Goal: Task Accomplishment & Management: Use online tool/utility

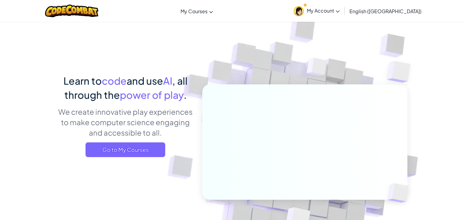
click at [339, 8] on span "My Account" at bounding box center [323, 10] width 33 height 6
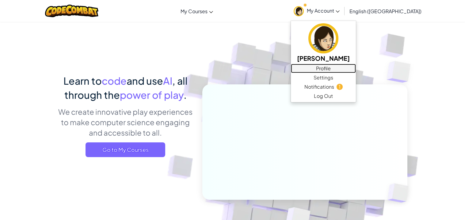
click at [356, 70] on link "Profile" at bounding box center [323, 68] width 65 height 9
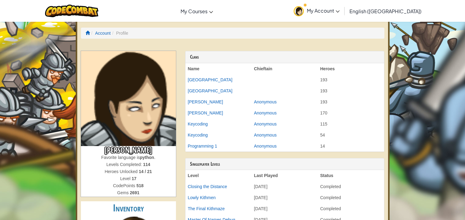
click at [362, 70] on th "Heroes" at bounding box center [351, 68] width 66 height 11
click at [343, 13] on link "My Account" at bounding box center [316, 10] width 52 height 19
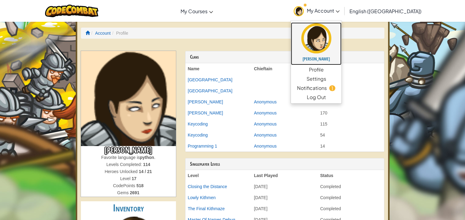
click at [341, 55] on link "[PERSON_NAME]" at bounding box center [316, 43] width 50 height 43
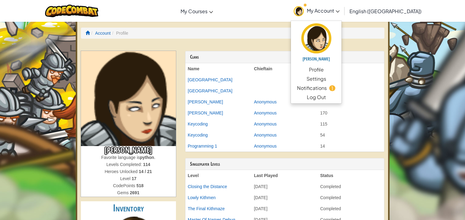
click at [100, 36] on li "Account" at bounding box center [100, 33] width 21 height 6
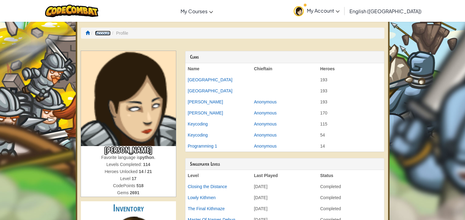
click at [100, 34] on link "Account" at bounding box center [103, 33] width 16 height 5
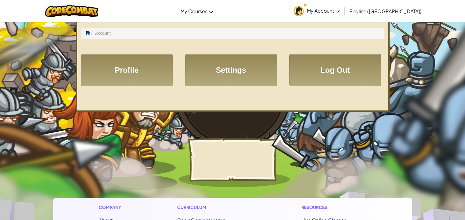
click at [88, 33] on span at bounding box center [87, 33] width 4 height 4
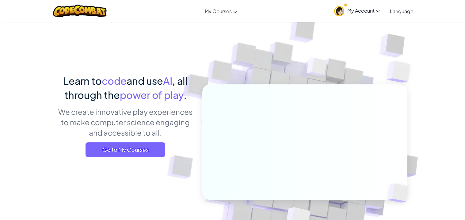
click at [88, 33] on div "Learn to code and use AI , all through the power of play . We create innovative…" at bounding box center [232, 133] width 349 height 224
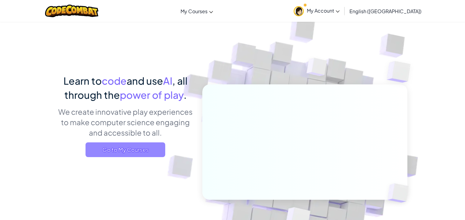
click at [144, 156] on span "Go to My Courses" at bounding box center [125, 149] width 80 height 15
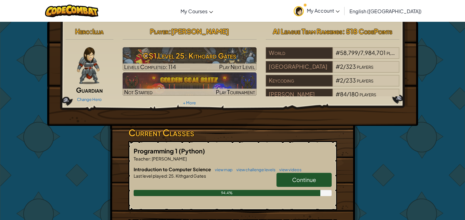
click at [291, 176] on link "Continue" at bounding box center [303, 179] width 55 height 14
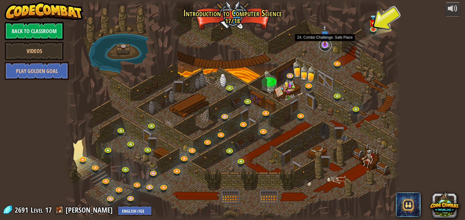
click at [324, 47] on link at bounding box center [325, 45] width 12 height 12
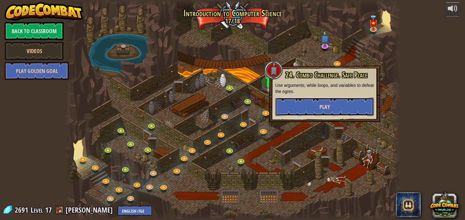
click at [328, 106] on span "Play" at bounding box center [324, 107] width 10 height 8
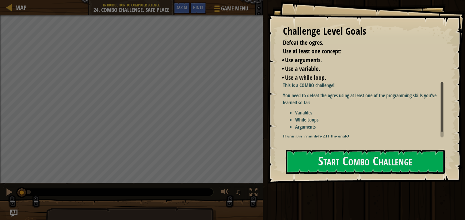
scroll to position [6, 0]
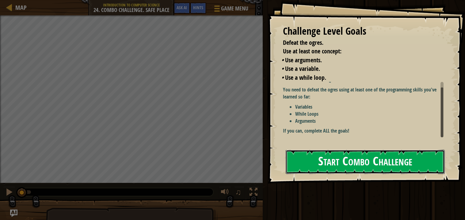
click at [319, 152] on button "Start Combo Challenge" at bounding box center [365, 162] width 159 height 24
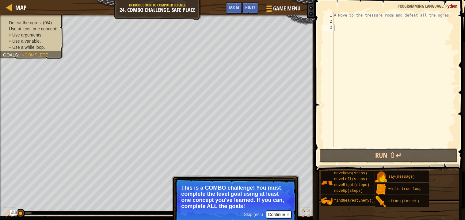
click at [319, 152] on button "Run ⇧↵" at bounding box center [388, 155] width 138 height 14
click at [282, 213] on button "Continue" at bounding box center [278, 214] width 25 height 8
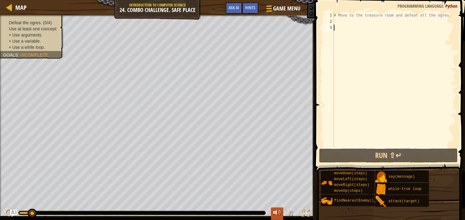
click at [282, 212] on button at bounding box center [277, 213] width 12 height 13
type textarea "."
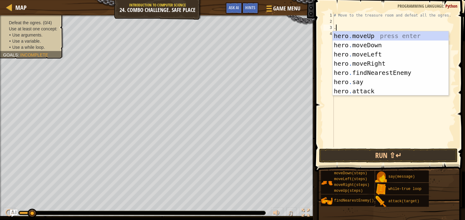
scroll to position [2, 0]
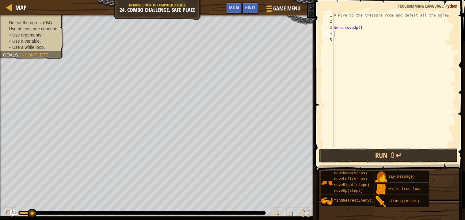
click at [361, 28] on div "# Move to the treasure room and defeat all the ogres. hero . moveUp ( )" at bounding box center [393, 85] width 123 height 147
type textarea "hero.moveUp(4)"
click at [357, 33] on div "# Move to the treasure room and defeat all the ogres. hero . moveUp ( 4 )" at bounding box center [393, 85] width 123 height 147
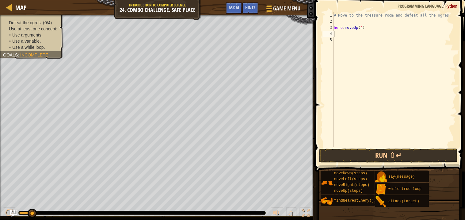
type textarea "."
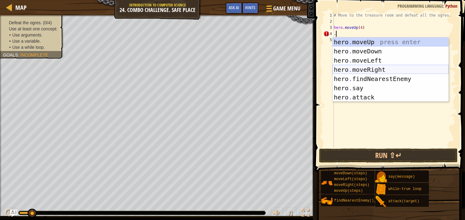
click at [363, 67] on div "hero . moveUp press enter hero . moveDown press enter hero . moveLeft press ent…" at bounding box center [390, 78] width 116 height 83
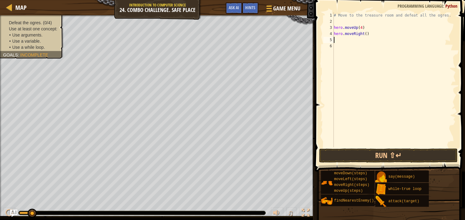
click at [366, 32] on div "# Move to the treasure room and defeat all the ogres. hero . moveUp ( 4 ) hero …" at bounding box center [393, 85] width 123 height 147
type textarea "hero.moveRight(4)"
click at [362, 39] on div "# Move to the treasure room and defeat all the ogres. hero . moveUp ( 4 ) hero …" at bounding box center [393, 85] width 123 height 147
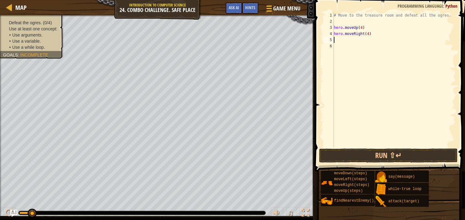
type textarea "."
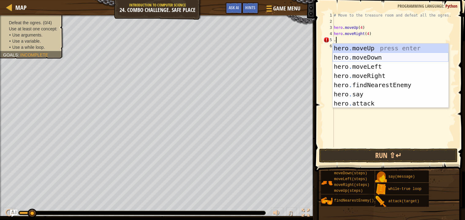
click at [367, 55] on div "hero . moveUp press enter hero . moveDown press enter hero . moveLeft press ent…" at bounding box center [390, 85] width 116 height 83
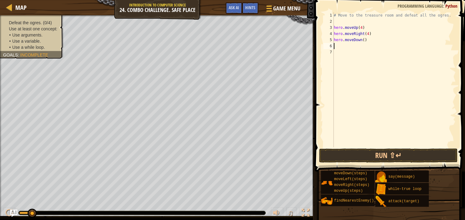
click at [365, 40] on div "# Move to the treasure room and defeat all the ogres. hero . moveUp ( 4 ) hero …" at bounding box center [393, 85] width 123 height 147
type textarea "hero.moveDown(3)"
click at [355, 46] on div "# Move to the treasure room and defeat all the ogres. hero . moveUp ( 4 ) hero …" at bounding box center [393, 85] width 123 height 147
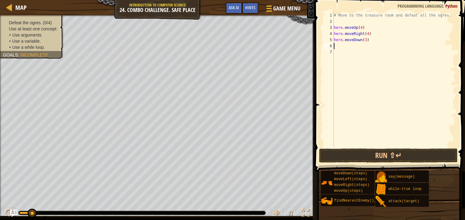
type textarea "."
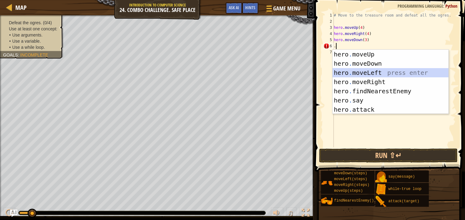
click at [370, 74] on div "hero . moveUp press enter hero . moveDown press enter hero . moveLeft press ent…" at bounding box center [390, 91] width 116 height 83
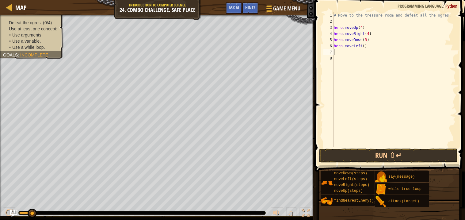
click at [365, 45] on div "# Move to the treasure room and defeat all the ogres. hero . moveUp ( 4 ) hero …" at bounding box center [393, 85] width 123 height 147
type textarea "hero.moveLeft(2)"
click at [360, 52] on div "# Move to the treasure room and defeat all the ogres. hero . moveUp ( 4 ) hero …" at bounding box center [393, 85] width 123 height 147
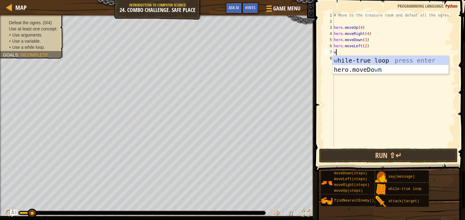
type textarea "wh"
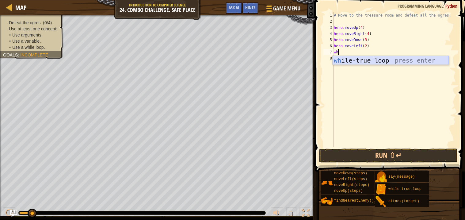
click at [380, 60] on div "wh ile-true loop press enter" at bounding box center [390, 70] width 116 height 28
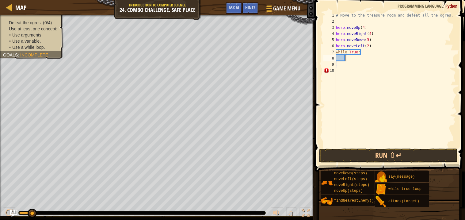
click at [372, 56] on div "# Move to the treasure room and defeat all the ogres. hero . moveUp ( 4 ) hero …" at bounding box center [395, 85] width 121 height 147
type textarea "."
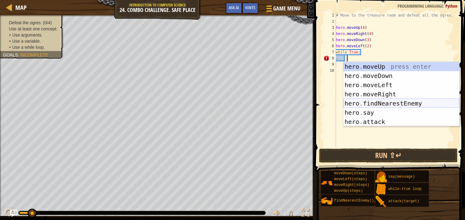
click at [373, 104] on div "hero . moveUp press enter hero . moveDown press enter hero . moveLeft press ent…" at bounding box center [401, 103] width 116 height 83
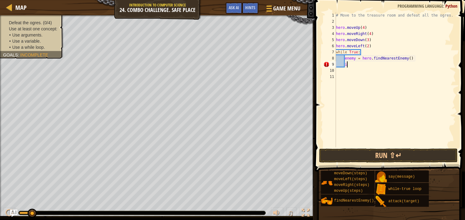
type textarea "i"
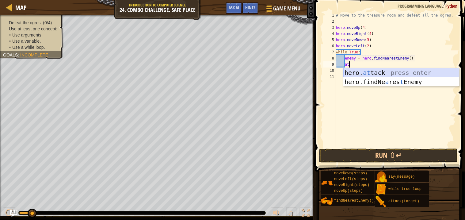
click at [394, 70] on div "hero. at tack press enter hero.findNe a res t Enemy press enter" at bounding box center [401, 86] width 116 height 37
type textarea "hero.attack(enemy)"
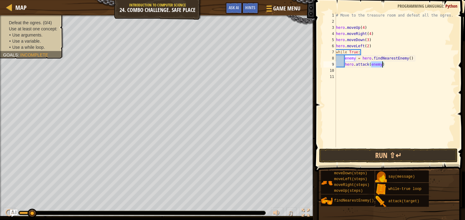
click at [393, 69] on div "# Move to the treasure room and defeat all the ogres. hero . moveUp ( 4 ) hero …" at bounding box center [395, 85] width 121 height 147
click at [374, 156] on button "Run ⇧↵" at bounding box center [388, 155] width 138 height 14
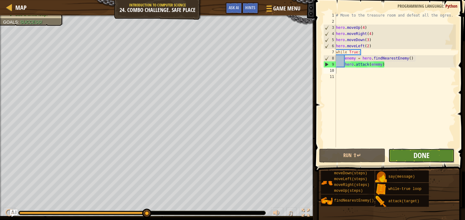
click at [421, 157] on span "Done" at bounding box center [421, 155] width 16 height 10
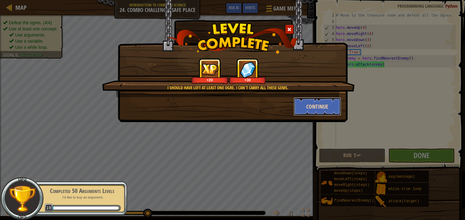
click at [307, 105] on button "Continue" at bounding box center [317, 106] width 47 height 18
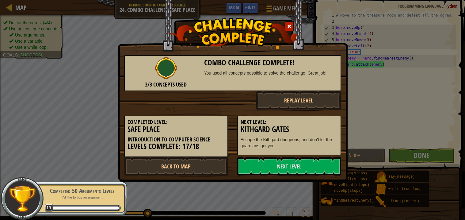
click at [310, 111] on div "Next Level: Kithgard Gates Escape the Kithgard dungeons, and don't let the guar…" at bounding box center [289, 132] width 113 height 46
click at [276, 166] on link "Next Level" at bounding box center [289, 166] width 104 height 18
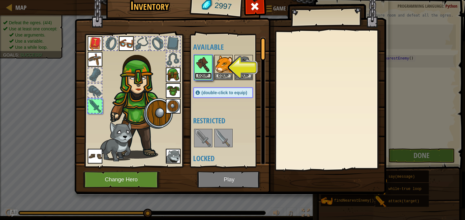
click at [207, 73] on button "Equip" at bounding box center [203, 76] width 17 height 6
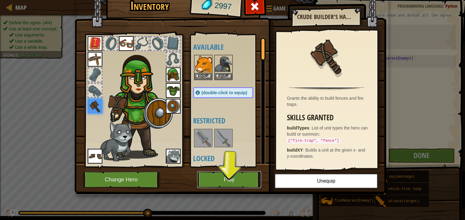
click at [211, 183] on button "Play" at bounding box center [229, 179] width 64 height 17
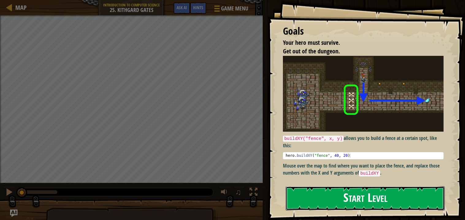
click at [335, 199] on button "Start Level" at bounding box center [365, 198] width 159 height 24
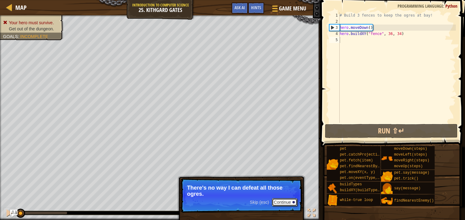
click at [279, 202] on button "Continue" at bounding box center [284, 202] width 25 height 8
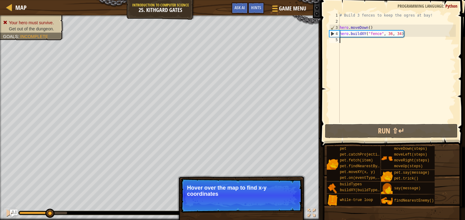
type textarea "."
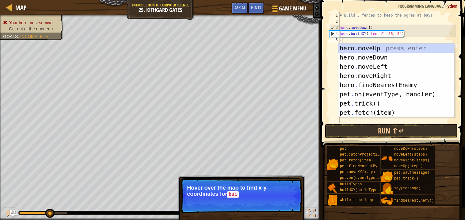
scroll to position [2, 0]
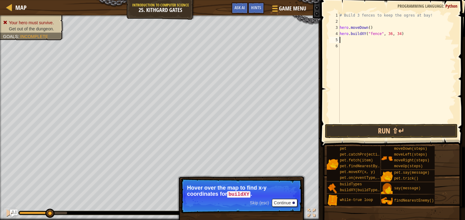
click at [377, 27] on div "# Build 3 fences to keep the ogres at bay! hero . moveDown ( ) hero . buildXY (…" at bounding box center [396, 73] width 117 height 123
type textarea "hero.moveDown()"
type textarea "w"
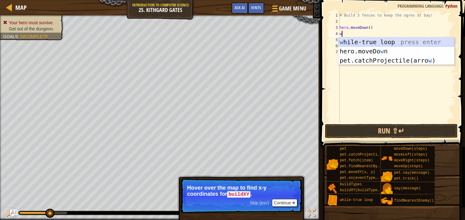
click at [390, 41] on div "w [PERSON_NAME]-true loop press enter hero.moveDo w n press enter pet.catchProj…" at bounding box center [396, 60] width 116 height 46
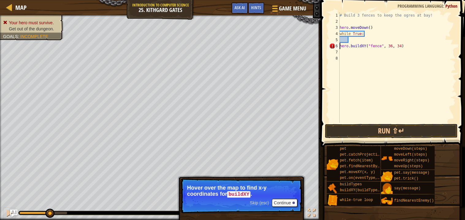
click at [340, 47] on div "# Build 3 fences to keep the ogres at bay! hero . moveDown ( ) while True : her…" at bounding box center [396, 73] width 117 height 123
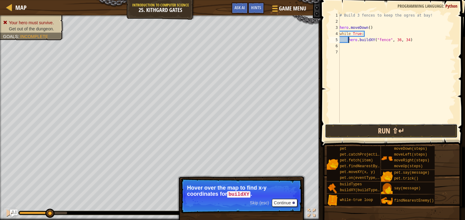
click at [358, 128] on button "Run ⇧↵" at bounding box center [391, 131] width 133 height 14
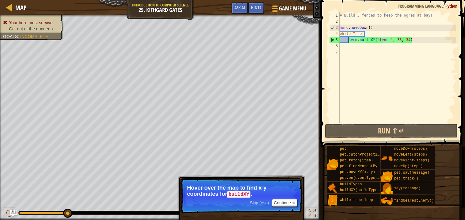
click at [367, 35] on div "# Build 3 fences to keep the ogres at bay! hero . moveDown ( ) while True : her…" at bounding box center [396, 73] width 117 height 123
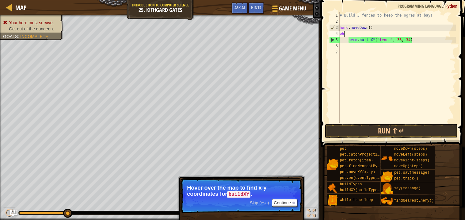
type textarea "w"
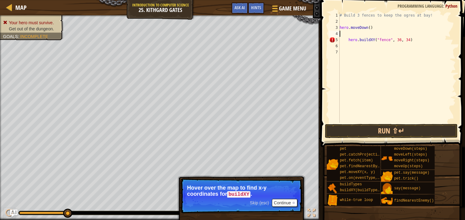
click at [362, 46] on div "# Build 3 fences to keep the ogres at bay! hero . moveDown ( ) hero . buildXY (…" at bounding box center [396, 73] width 117 height 123
click at [349, 39] on div "# Build 3 fences to keep the ogres at bay! hero . moveDown ( ) hero . buildXY (…" at bounding box center [396, 73] width 117 height 123
type textarea "hero.buildXY("fence", 36, 34)"
click at [356, 40] on div "# Build 3 fences to keep the ogres at bay! hero . moveDown ( ) hero . buildXY (…" at bounding box center [396, 73] width 117 height 123
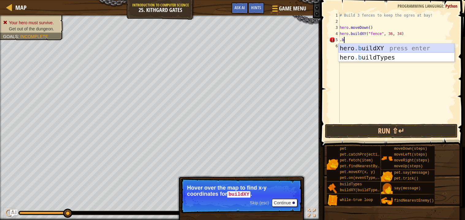
click at [377, 49] on div "hero .b uildXY press enter hero .b uildTypes press enter" at bounding box center [396, 62] width 116 height 37
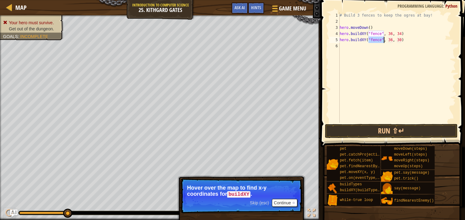
click at [401, 40] on div "# Build 3 fences to keep the ogres at bay! hero . moveDown ( ) hero . buildXY (…" at bounding box center [396, 73] width 117 height 123
click at [401, 41] on div "# Build 3 fences to keep the ogres at bay! hero . moveDown ( ) hero . buildXY (…" at bounding box center [396, 73] width 117 height 123
type textarea "hero.buildXY("fence", 36, 34)"
click at [400, 44] on div "# Build 3 fences to keep the ogres at bay! hero . moveDown ( ) hero . buildXY (…" at bounding box center [396, 73] width 117 height 123
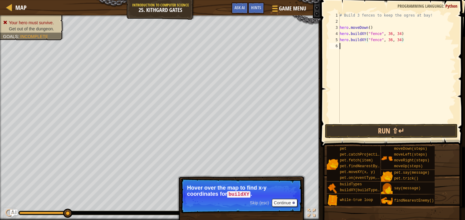
scroll to position [2, 0]
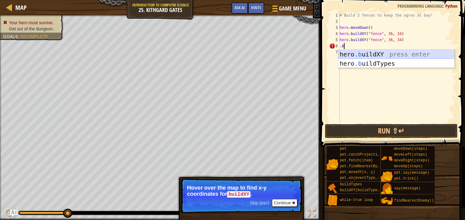
click at [404, 54] on div "hero .b uildXY press enter hero .b uildTypes press enter" at bounding box center [396, 68] width 116 height 37
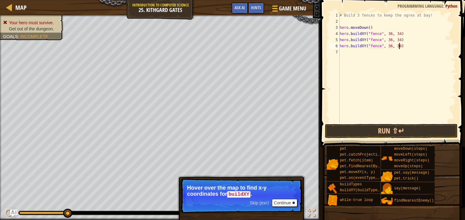
click at [400, 47] on div "# Build 3 fences to keep the ogres at bay! hero . moveDown ( ) hero . buildXY (…" at bounding box center [396, 73] width 117 height 123
click at [402, 46] on div "# Build 3 fences to keep the ogres at bay! hero . moveDown ( ) hero . buildXY (…" at bounding box center [396, 73] width 117 height 123
click at [397, 134] on button "Run ⇧↵" at bounding box center [391, 131] width 133 height 14
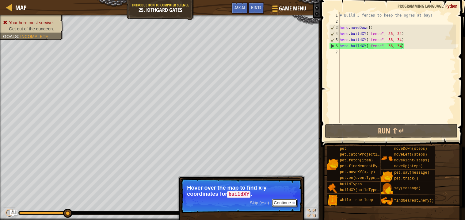
click at [282, 200] on button "Continue" at bounding box center [284, 203] width 25 height 8
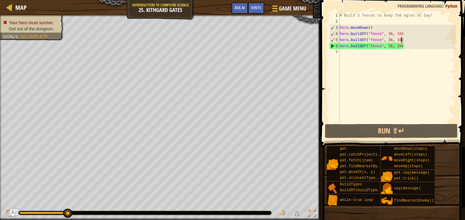
click at [402, 40] on div "# Build 3 fences to keep the ogres at bay! hero . moveDown ( ) hero . buildXY (…" at bounding box center [396, 73] width 117 height 123
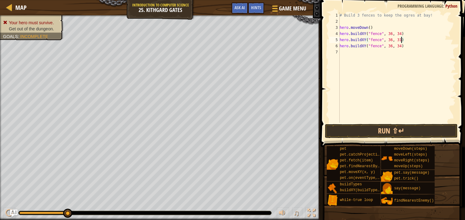
click at [401, 44] on div "# Build 3 fences to keep the ogres at bay! hero . moveDown ( ) hero . buildXY (…" at bounding box center [396, 73] width 117 height 123
type textarea "hero.buildXY("fence", 36, 27)"
click at [407, 129] on button "Run ⇧↵" at bounding box center [391, 131] width 133 height 14
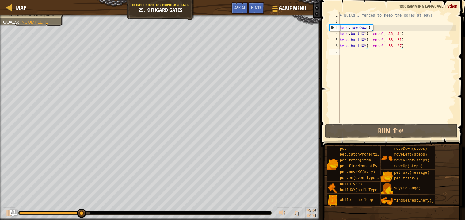
click at [360, 53] on div "# Build 3 fences to keep the ogres at bay! hero . moveDown ( ) hero . buildXY (…" at bounding box center [396, 73] width 117 height 123
type textarea "."
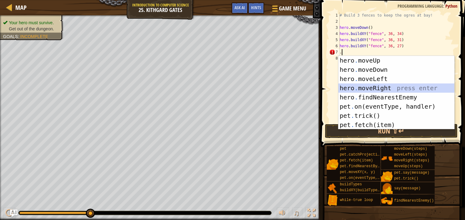
click at [370, 85] on div "hero . moveUp press enter hero . moveDown press enter hero . moveLeft press ent…" at bounding box center [396, 102] width 116 height 92
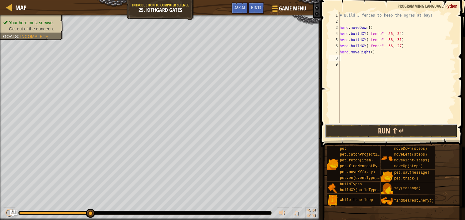
click at [361, 131] on button "Run ⇧↵" at bounding box center [391, 131] width 133 height 14
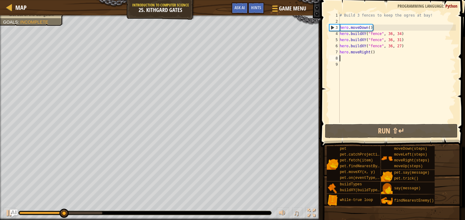
click at [373, 52] on div "# Build 3 fences to keep the ogres at bay! hero . moveDown ( ) hero . buildXY (…" at bounding box center [396, 73] width 117 height 123
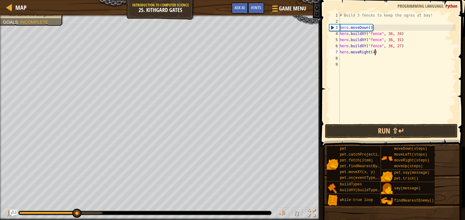
scroll to position [2, 2]
type textarea "hero.moveRight(4)"
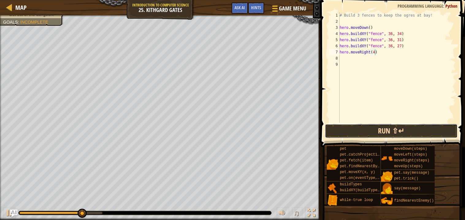
click at [359, 129] on button "Run ⇧↵" at bounding box center [391, 131] width 133 height 14
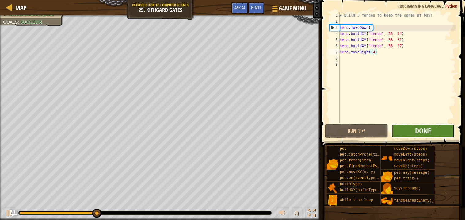
click at [433, 129] on button "Done" at bounding box center [422, 131] width 63 height 14
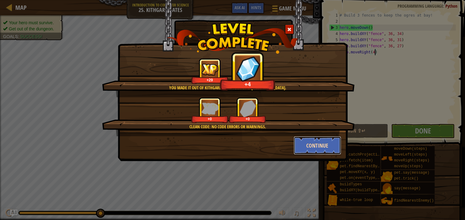
click at [307, 138] on button "Continue" at bounding box center [317, 145] width 47 height 18
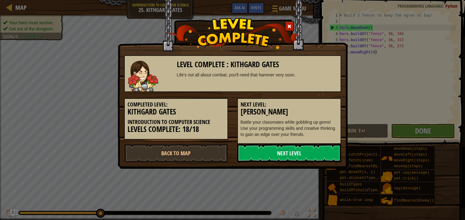
click at [300, 148] on link "Next Level" at bounding box center [289, 153] width 104 height 18
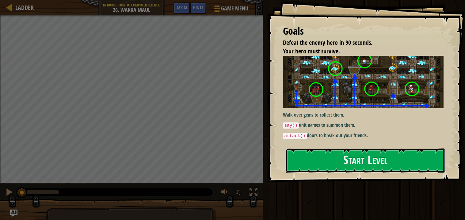
click at [300, 148] on button "Start Level" at bounding box center [365, 160] width 159 height 24
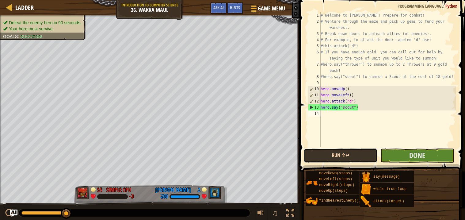
click at [343, 159] on button "Run ⇧↵" at bounding box center [341, 155] width 74 height 14
click at [346, 162] on button "Run ⇧↵" at bounding box center [341, 155] width 74 height 14
click at [345, 153] on button "Run ⇧↵" at bounding box center [341, 155] width 74 height 14
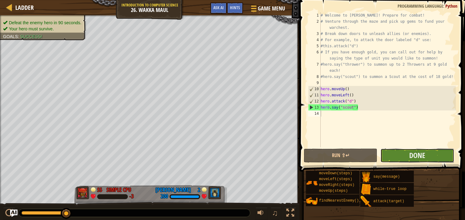
click at [396, 157] on button "Done" at bounding box center [417, 155] width 74 height 14
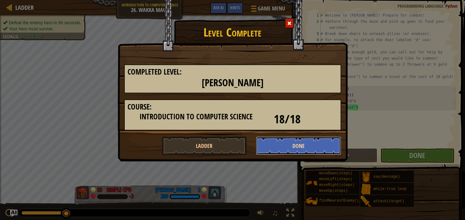
click at [269, 142] on button "Done" at bounding box center [298, 145] width 85 height 18
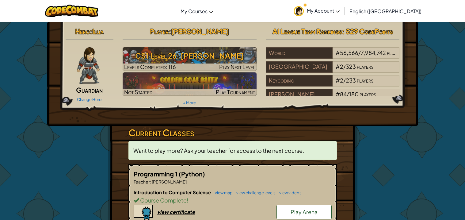
click at [269, 142] on p "Want to play more? Ask your teacher for access to the next course." at bounding box center [232, 150] width 208 height 19
